Goal: Check status

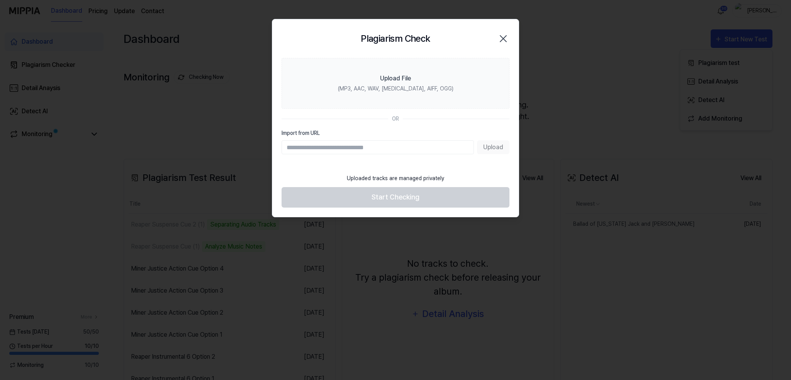
click at [505, 36] on icon "button" at bounding box center [503, 38] width 12 height 12
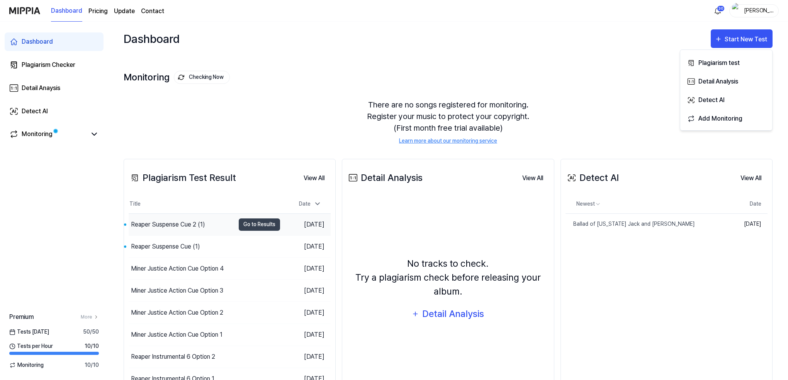
click at [175, 217] on div "Reaper Suspense Cue 2 (1)" at bounding box center [182, 225] width 106 height 22
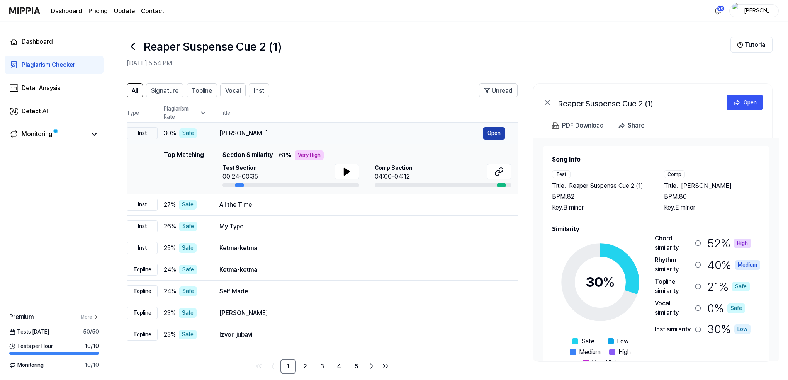
click at [493, 131] on button "Open" at bounding box center [494, 133] width 22 height 12
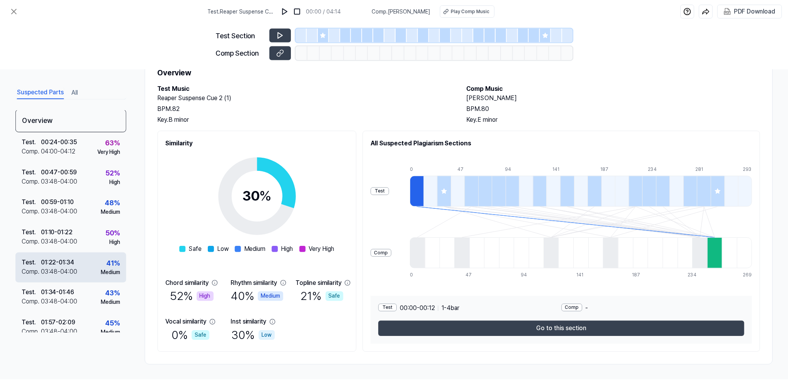
scroll to position [1, 0]
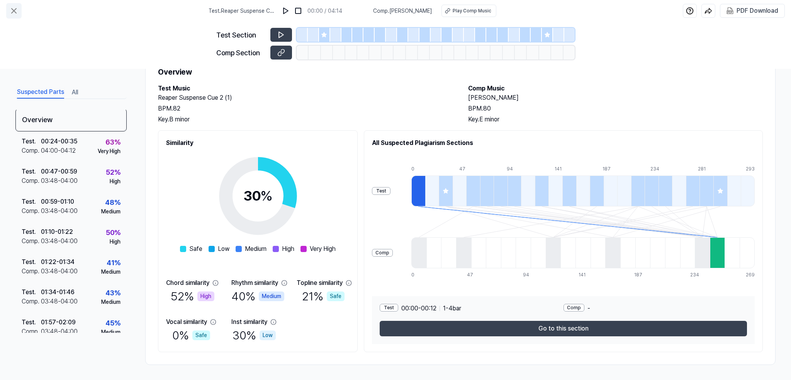
click at [14, 9] on icon at bounding box center [13, 10] width 9 height 9
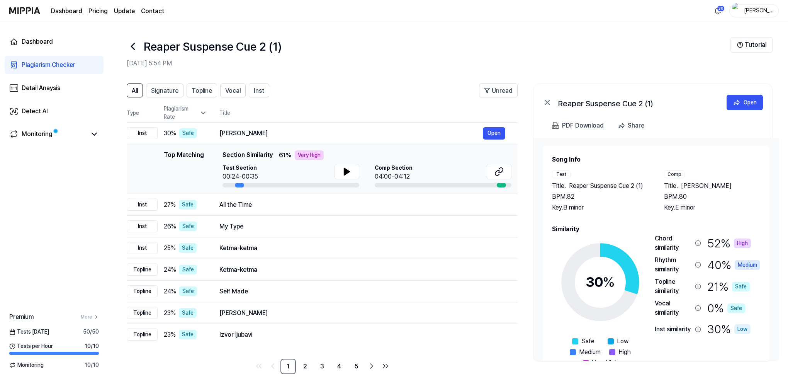
click at [132, 44] on icon at bounding box center [133, 46] width 12 height 12
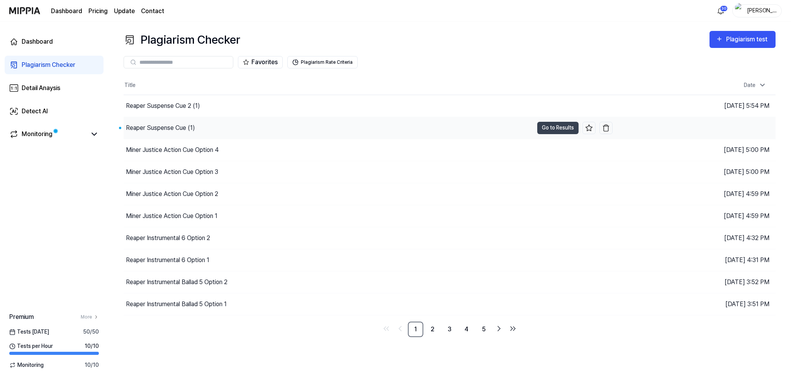
click at [153, 125] on div "Reaper Suspense Cue (1)" at bounding box center [160, 127] width 69 height 9
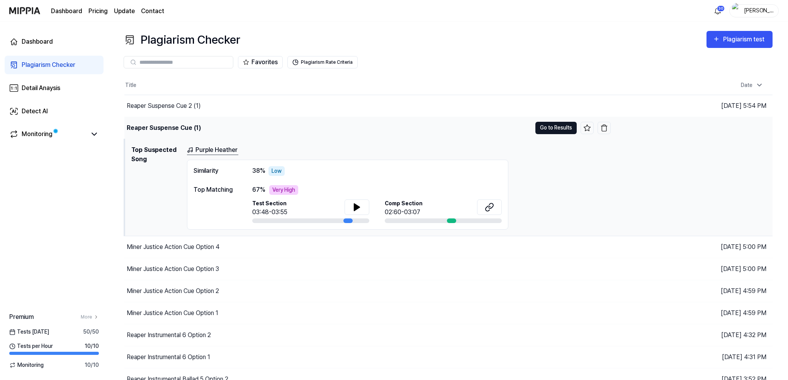
click at [562, 127] on button "Go to Results" at bounding box center [555, 128] width 41 height 12
